Goal: Task Accomplishment & Management: Manage account settings

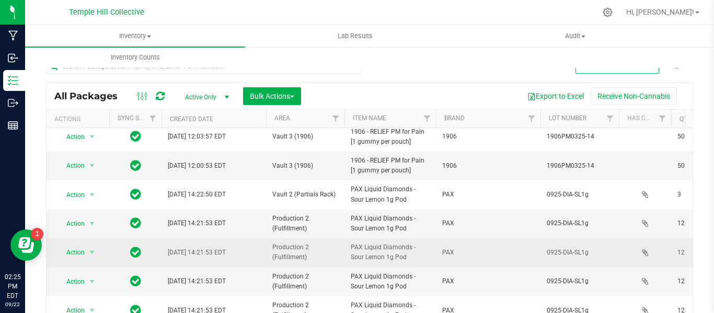
scroll to position [390, 0]
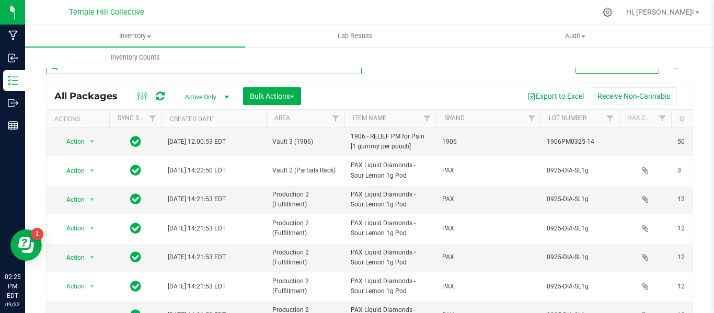
click at [118, 71] on input "text" at bounding box center [204, 67] width 316 height 16
type input "Treeworks"
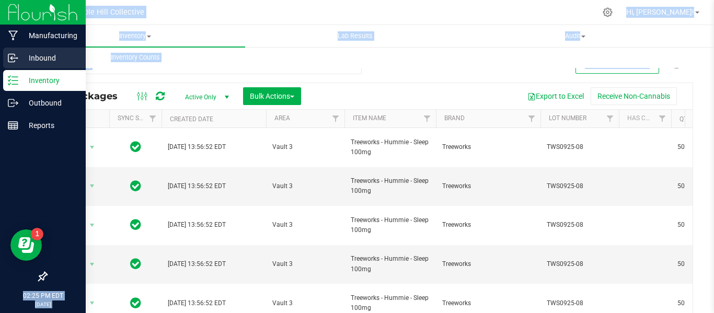
drag, startPoint x: 352, startPoint y: 72, endPoint x: 3, endPoint y: 68, distance: 349.3
click at [0, 69] on html "Manufacturing Inbound Inventory Outbound Reports 02:25 PM EDT [DATE] 09/22 Temp…" at bounding box center [357, 156] width 714 height 313
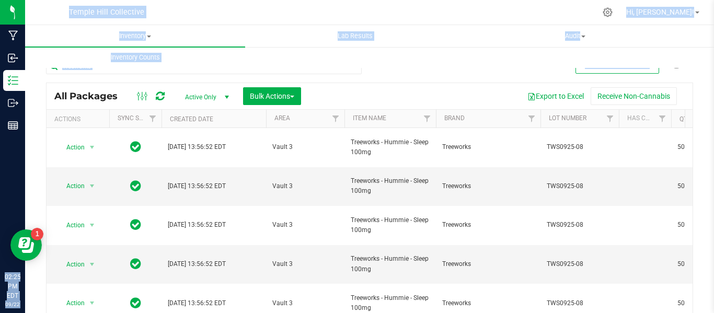
click at [266, 76] on div "Treeworks" at bounding box center [204, 71] width 316 height 24
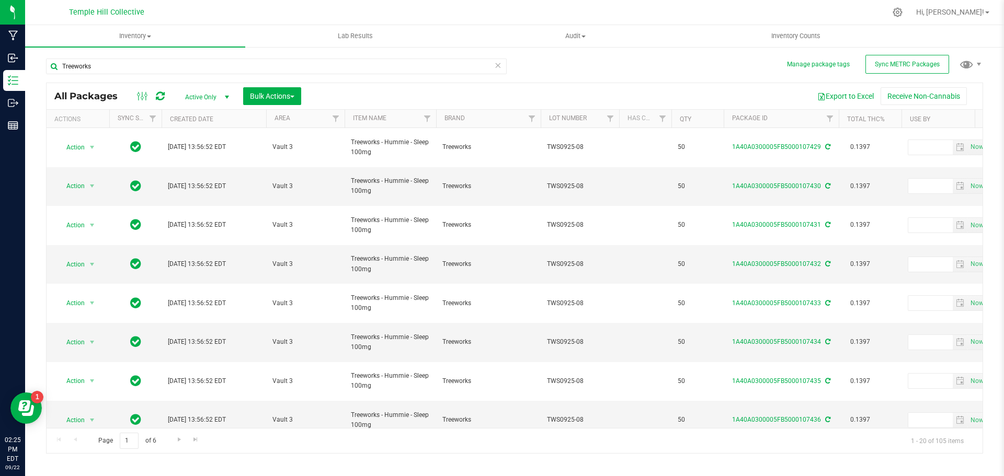
click at [496, 64] on icon at bounding box center [497, 65] width 7 height 13
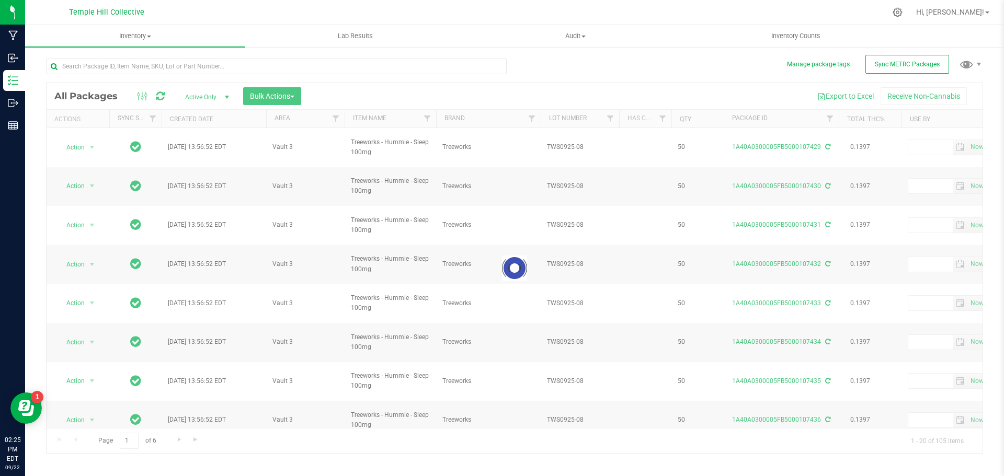
click at [338, 57] on div at bounding box center [280, 65] width 469 height 33
click at [344, 64] on input "text" at bounding box center [276, 67] width 461 height 16
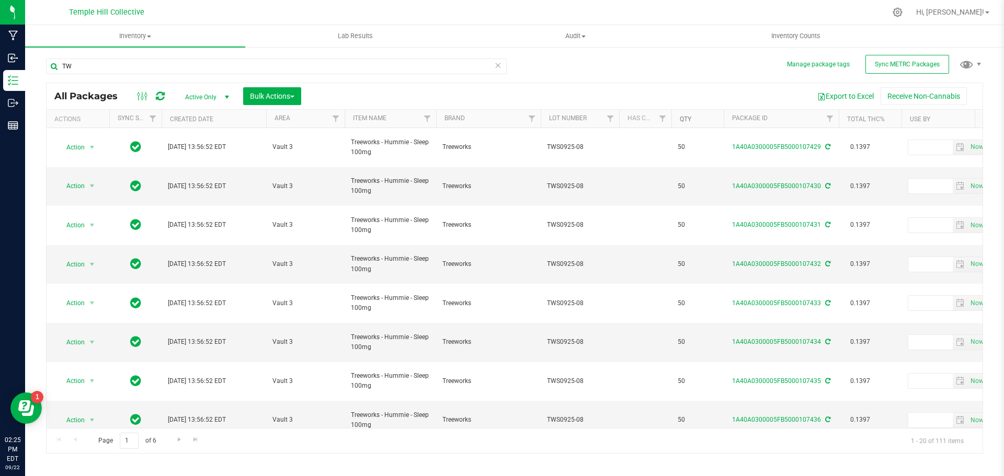
click at [688, 118] on link "Qty" at bounding box center [686, 119] width 12 height 7
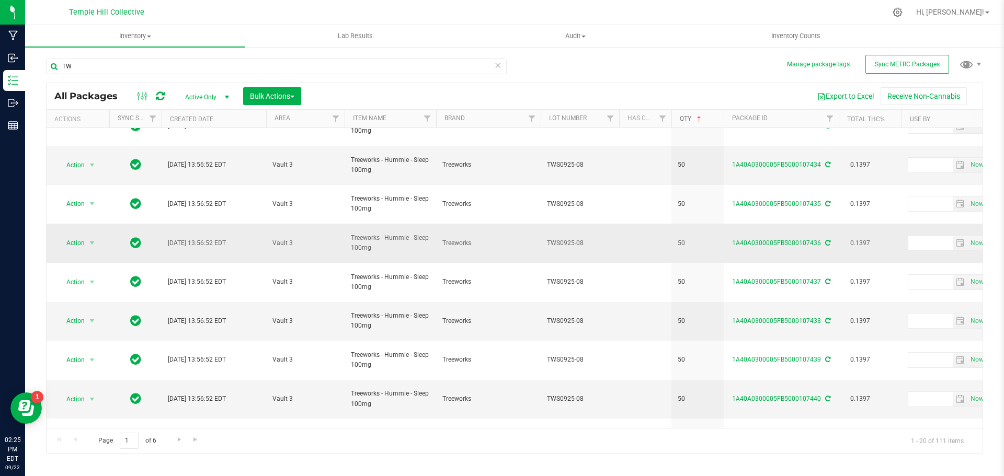
scroll to position [287, 0]
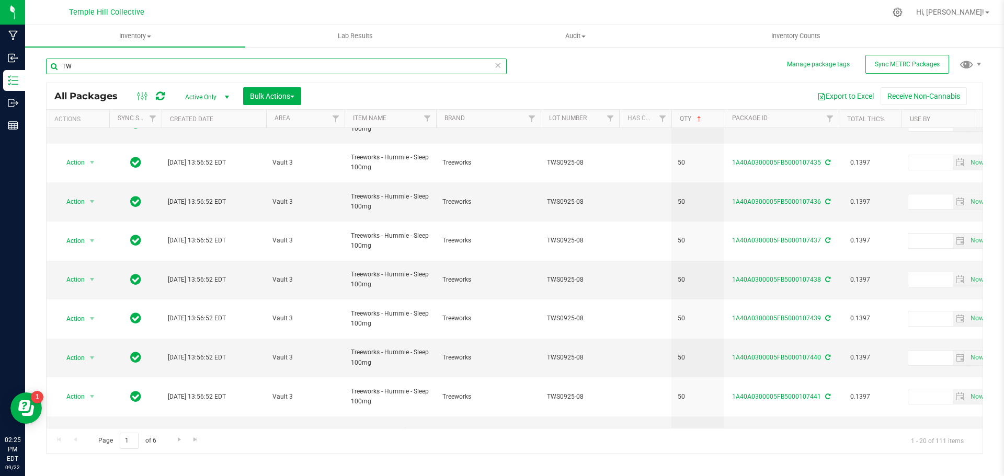
click at [94, 68] on input "TW" at bounding box center [276, 67] width 461 height 16
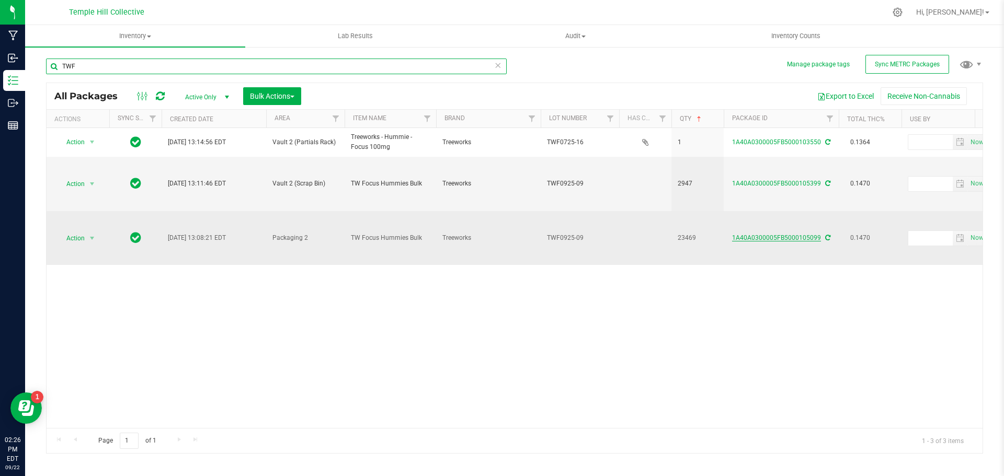
type input "TWF"
click at [714, 241] on link "1A40A0300005FB5000105099" at bounding box center [776, 237] width 89 height 7
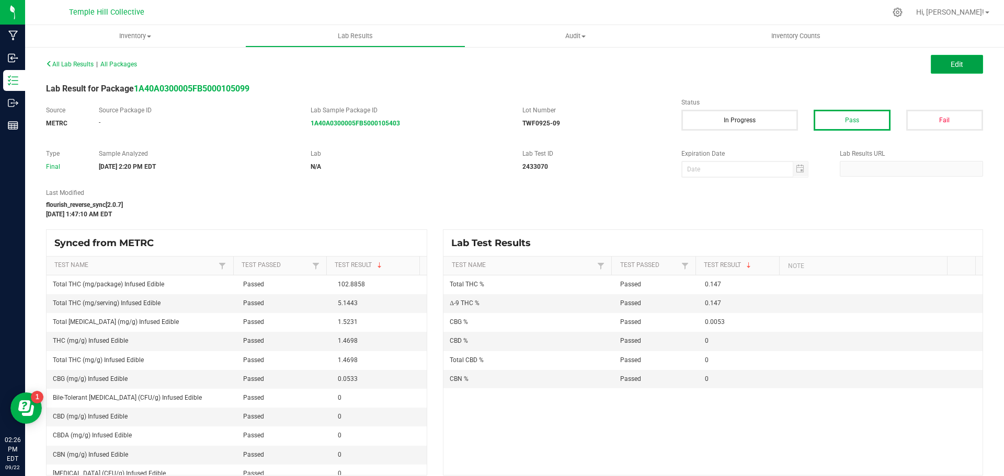
click at [714, 60] on button "Edit" at bounding box center [957, 64] width 52 height 19
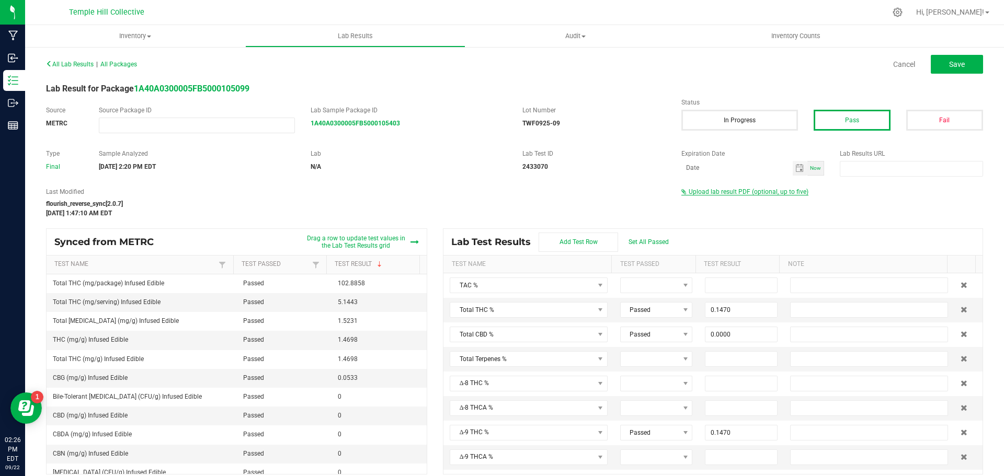
click at [714, 194] on span "Upload lab result PDF (optional, up to five)" at bounding box center [749, 191] width 120 height 7
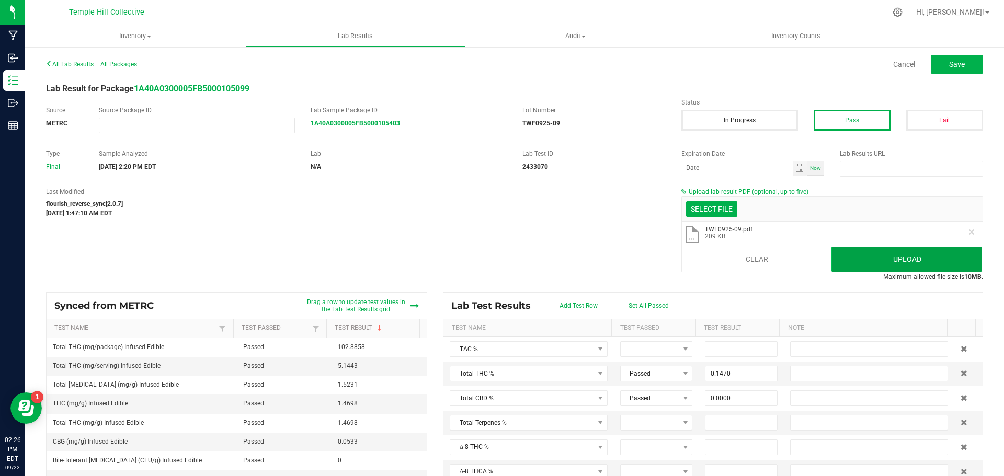
click at [714, 266] on button "Upload" at bounding box center [906, 259] width 151 height 25
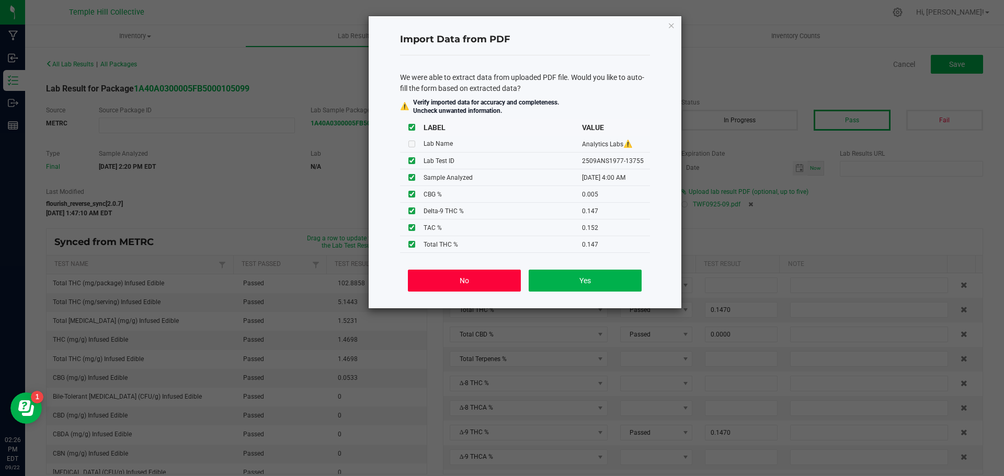
click at [435, 290] on button "No" at bounding box center [464, 281] width 112 height 22
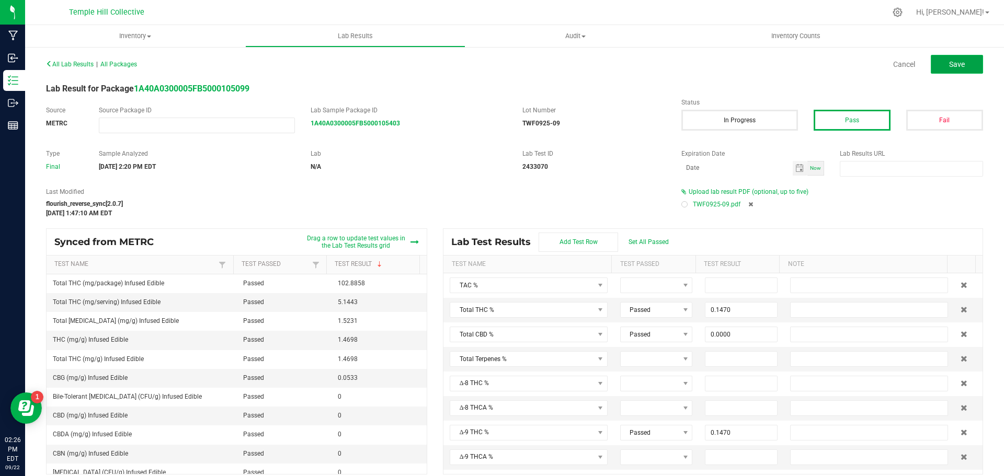
click at [714, 70] on button "Save" at bounding box center [957, 64] width 52 height 19
type input "0.1470"
type input "0.0000"
type input "0.1470"
type input "0.0000"
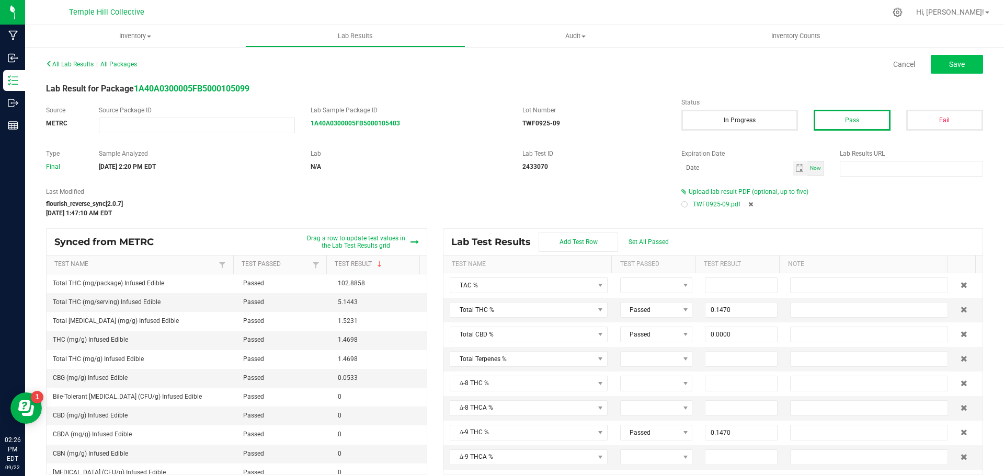
type input "0.0053"
type input "0.0000"
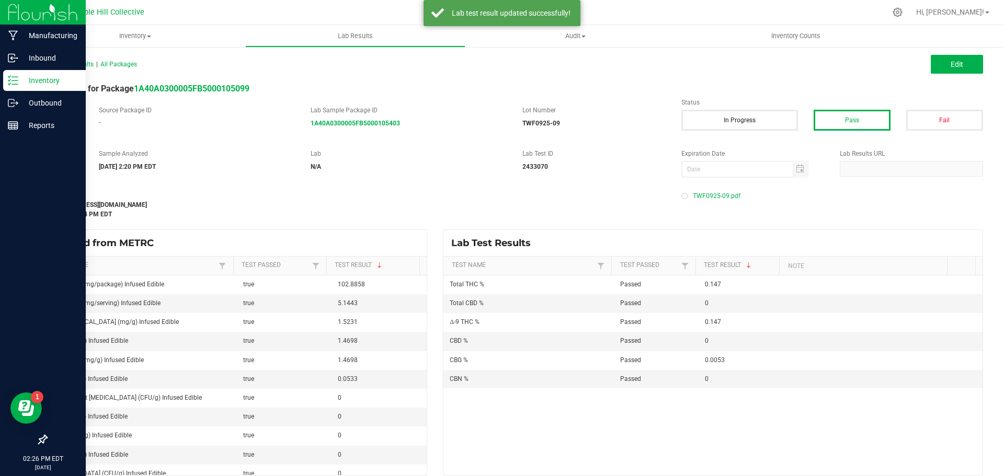
click at [30, 80] on p "Inventory" at bounding box center [49, 80] width 63 height 13
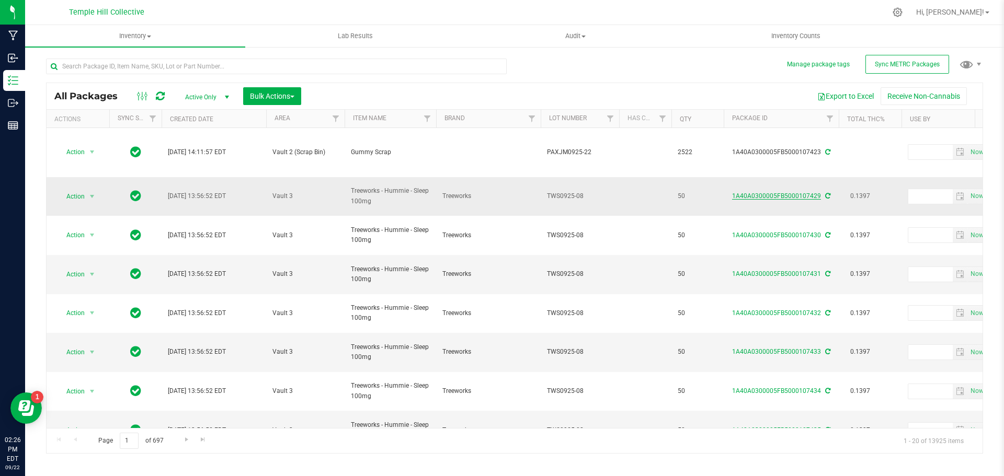
click at [714, 192] on link "1A40A0300005FB5000107429" at bounding box center [776, 195] width 89 height 7
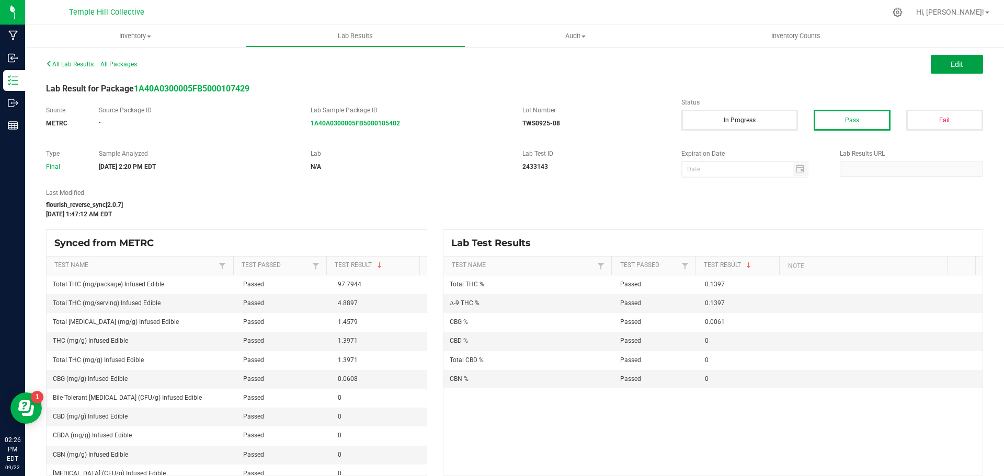
click at [714, 63] on button "Edit" at bounding box center [957, 64] width 52 height 19
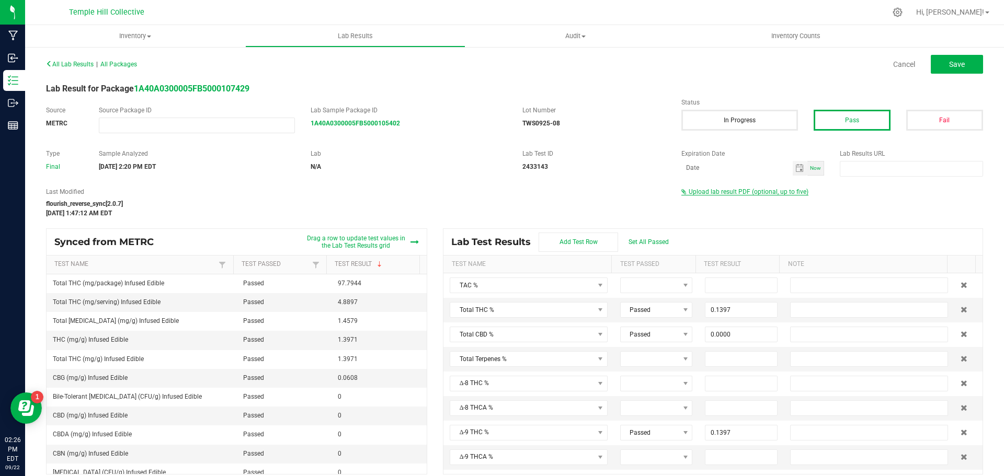
click at [714, 193] on span "Upload lab result PDF (optional, up to five)" at bounding box center [749, 191] width 120 height 7
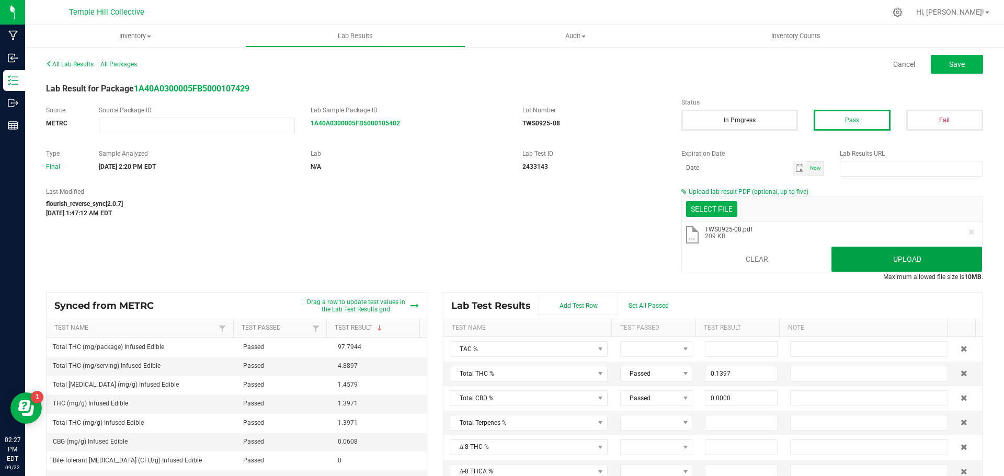
click at [714, 268] on button "Upload" at bounding box center [906, 259] width 151 height 25
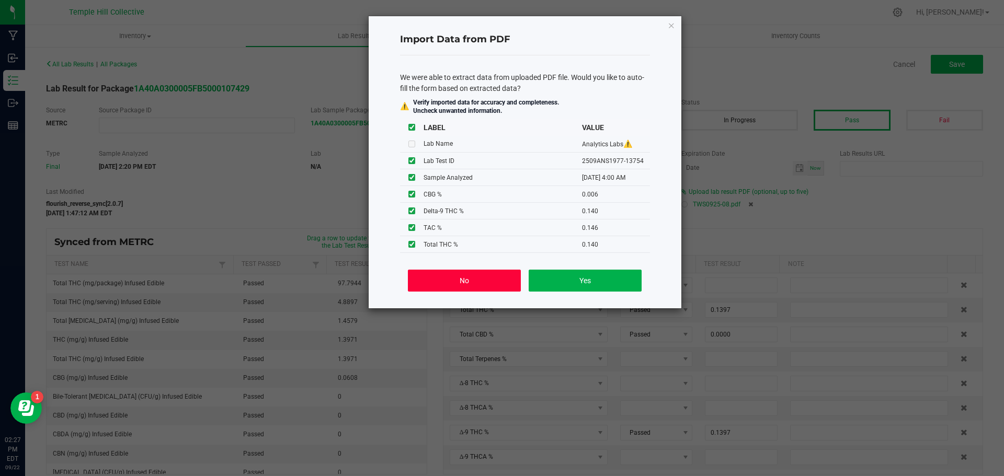
click at [451, 279] on button "No" at bounding box center [464, 281] width 112 height 22
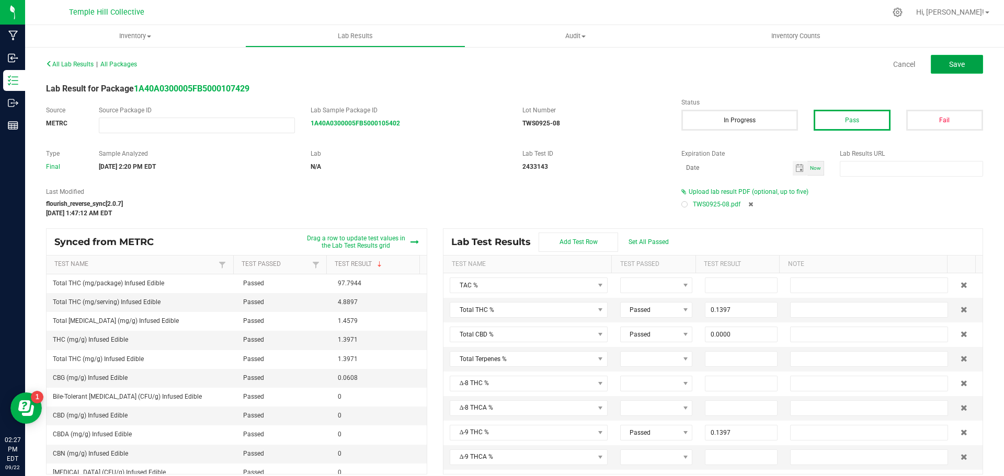
click at [714, 73] on button "Save" at bounding box center [957, 64] width 52 height 19
type input "0.1397"
type input "0.0000"
type input "0.1397"
type input "0.0000"
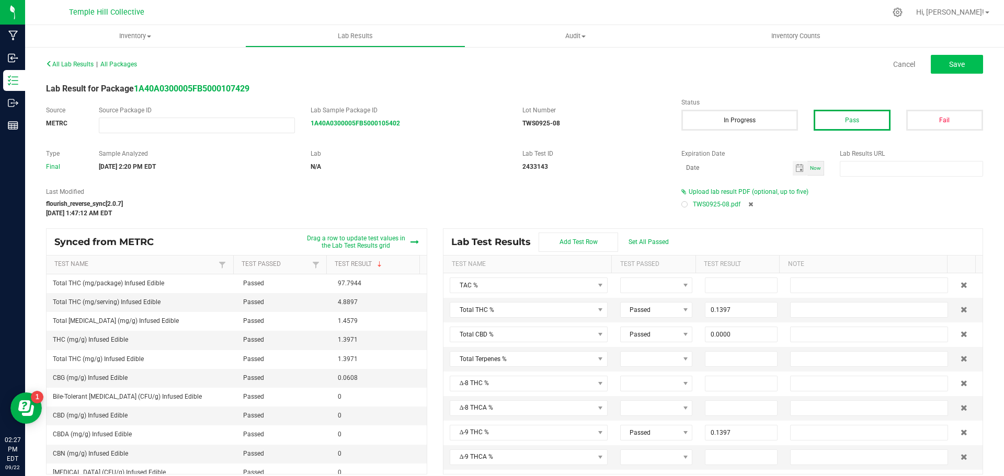
type input "0.0061"
type input "0.0000"
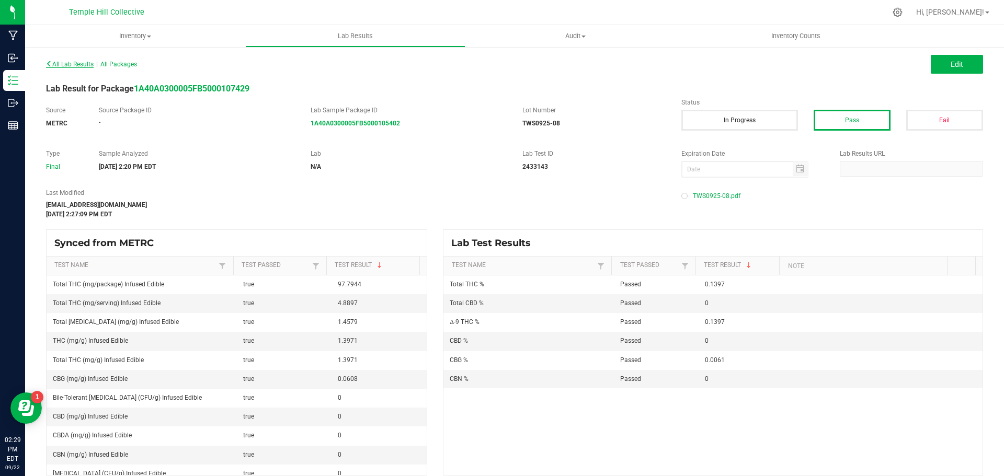
click at [73, 63] on span "All Lab Results" at bounding box center [70, 64] width 48 height 7
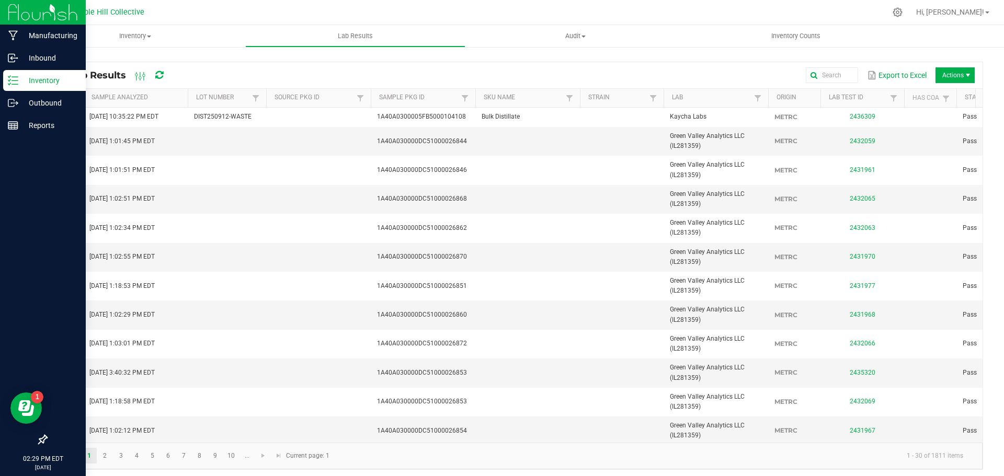
click at [18, 78] on icon at bounding box center [13, 80] width 10 height 10
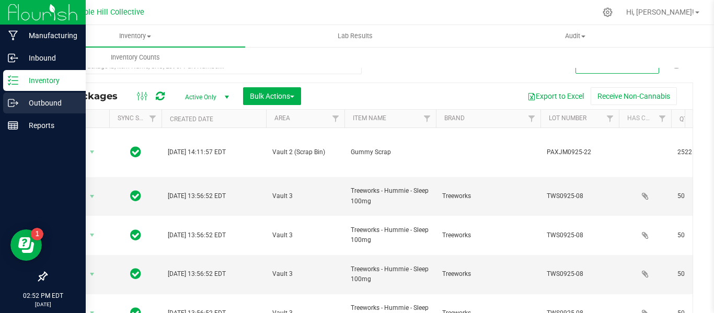
click at [45, 108] on p "Outbound" at bounding box center [49, 103] width 63 height 13
